Goal: Task Accomplishment & Management: Check status

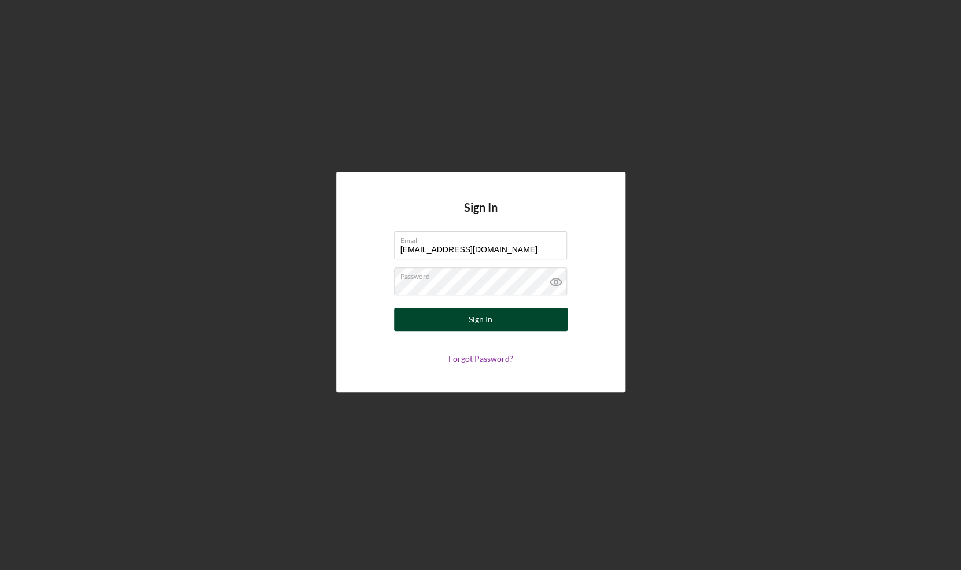
type input "[EMAIL_ADDRESS][DOMAIN_NAME]"
click at [467, 325] on button "Sign In" at bounding box center [481, 319] width 174 height 23
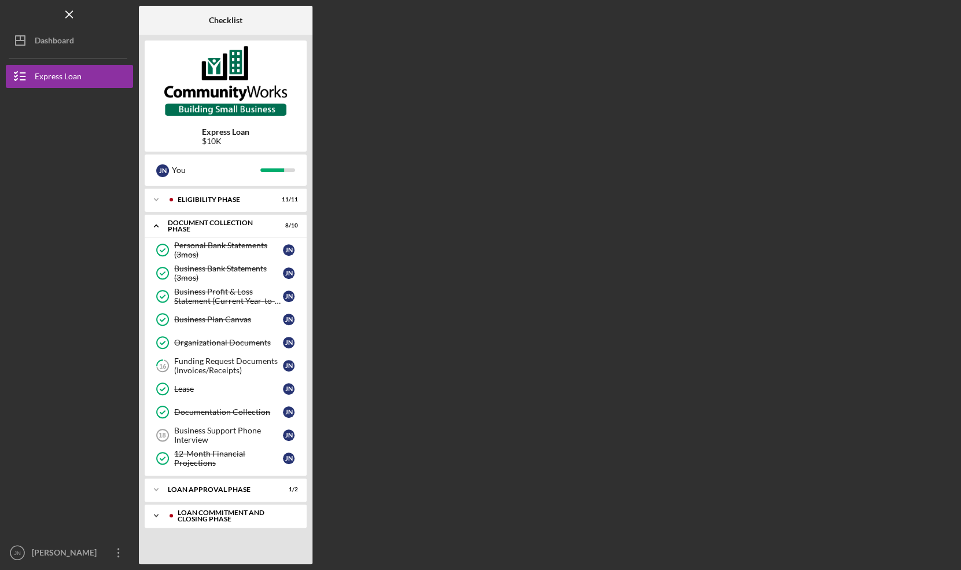
click at [156, 515] on polyline at bounding box center [156, 516] width 3 height 2
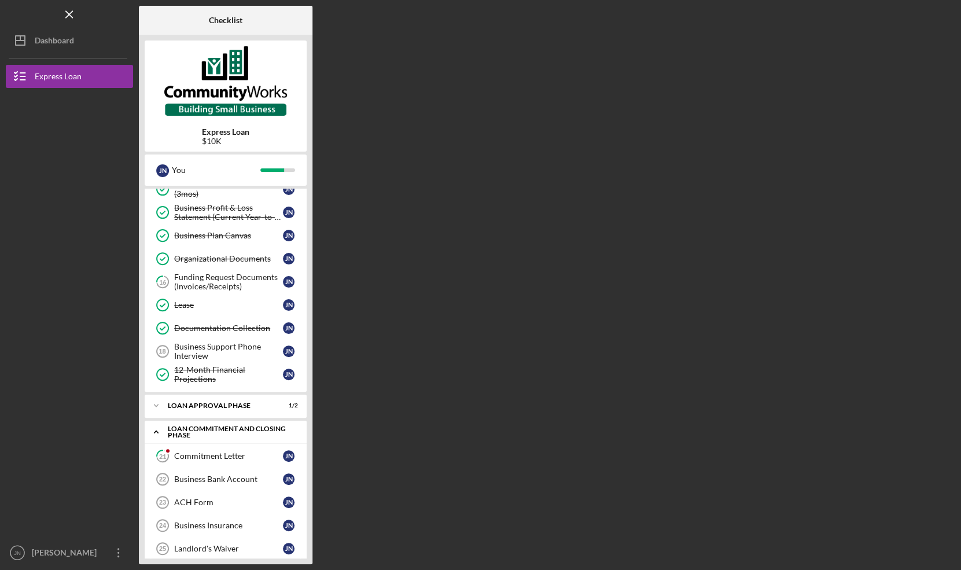
scroll to position [120, 0]
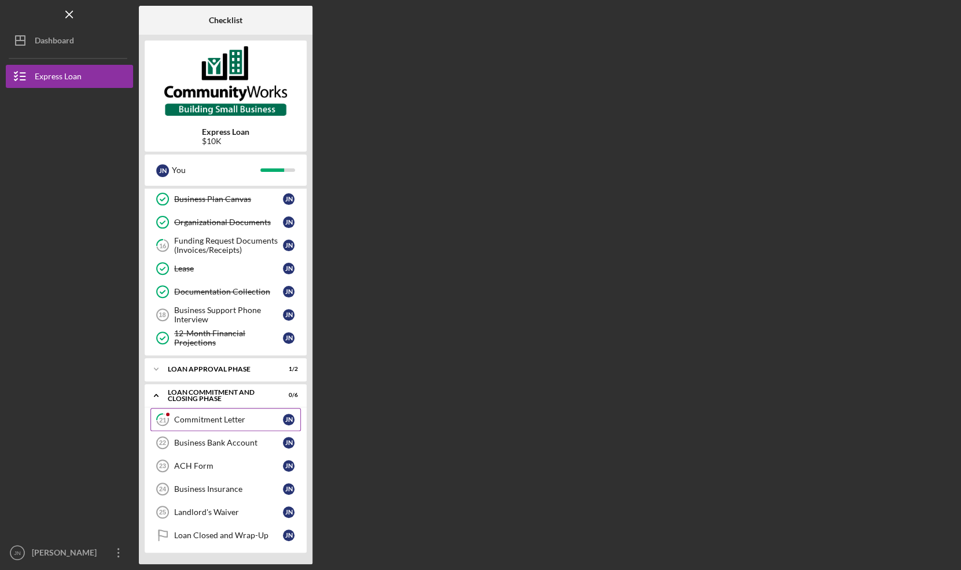
click at [216, 414] on link "21 Commitment Letter J N" at bounding box center [225, 419] width 150 height 23
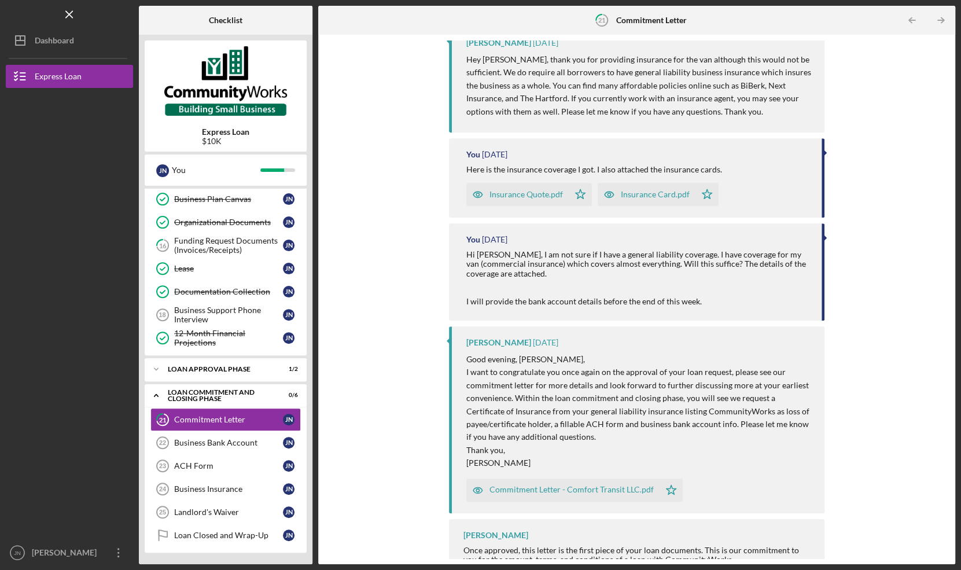
scroll to position [168, 0]
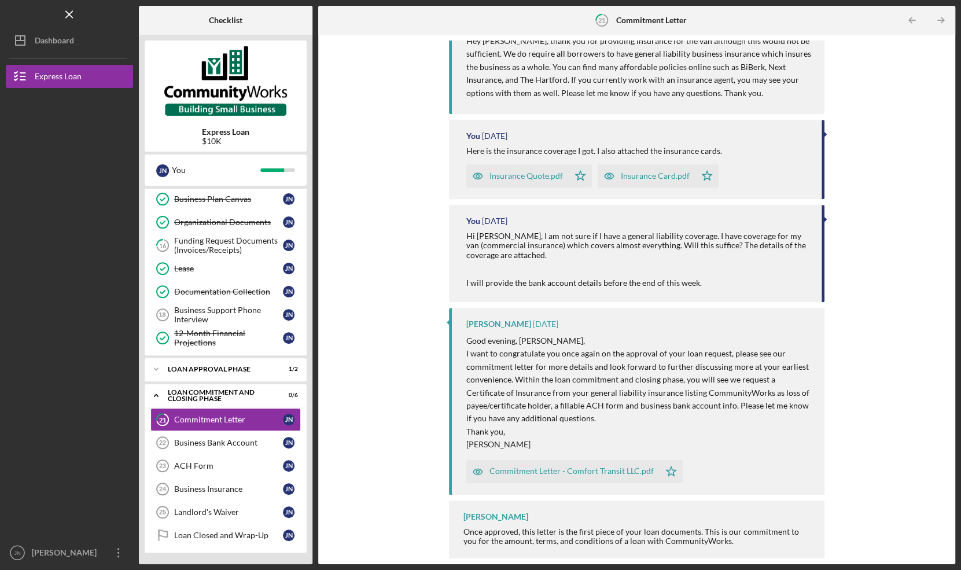
click at [593, 472] on div "Commitment Letter - Comfort Transit LLC.pdf" at bounding box center [572, 471] width 164 height 9
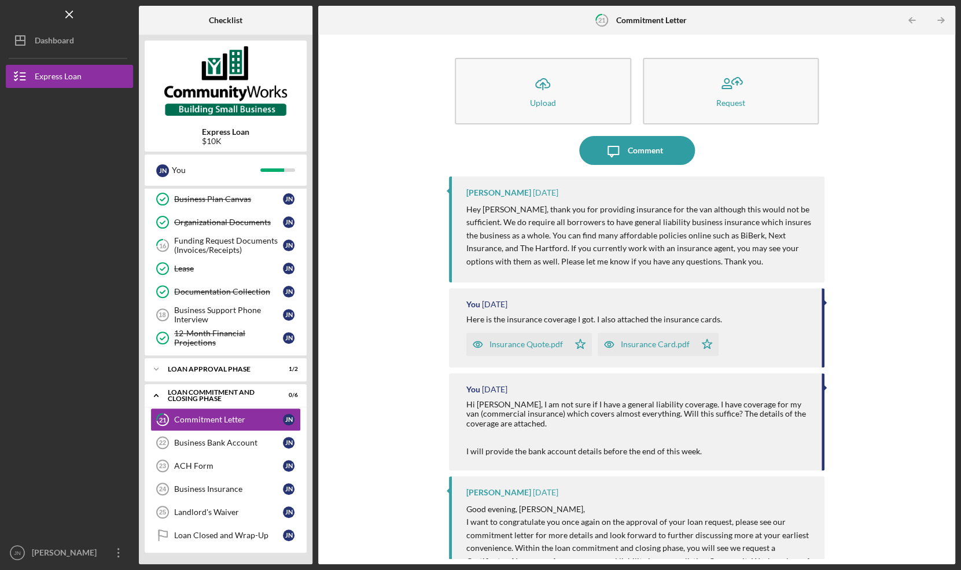
scroll to position [168, 0]
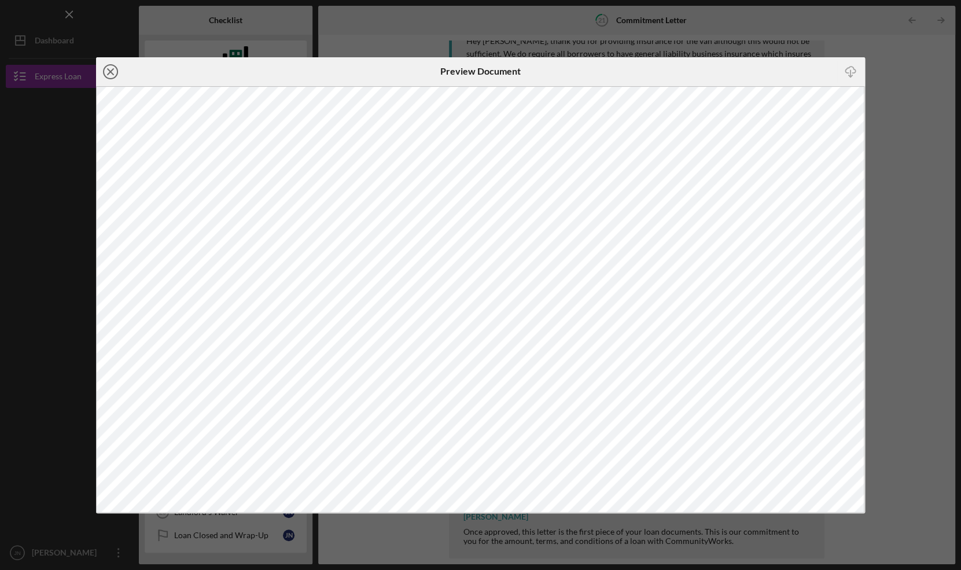
click at [108, 71] on icon "Icon/Close" at bounding box center [110, 71] width 29 height 29
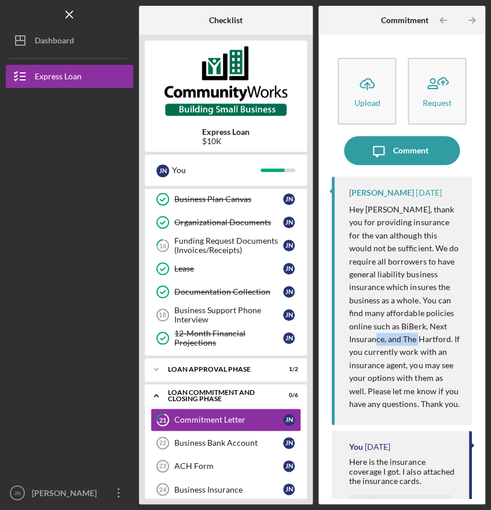
drag, startPoint x: 396, startPoint y: 339, endPoint x: 348, endPoint y: 341, distance: 48.1
click at [349, 341] on div "Hey [PERSON_NAME], thank you for providing insurance for the van although this …" at bounding box center [404, 306] width 111 height 207
copy p "The Hartford"
